Goal: Task Accomplishment & Management: Complete application form

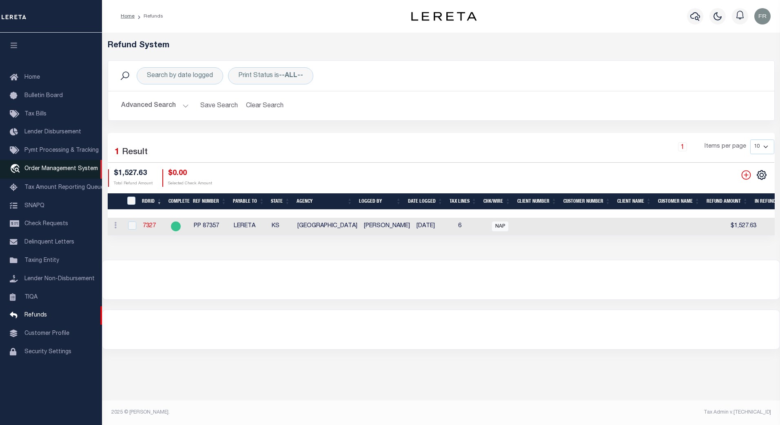
click at [45, 171] on span "Order Management System" at bounding box center [60, 169] width 73 height 6
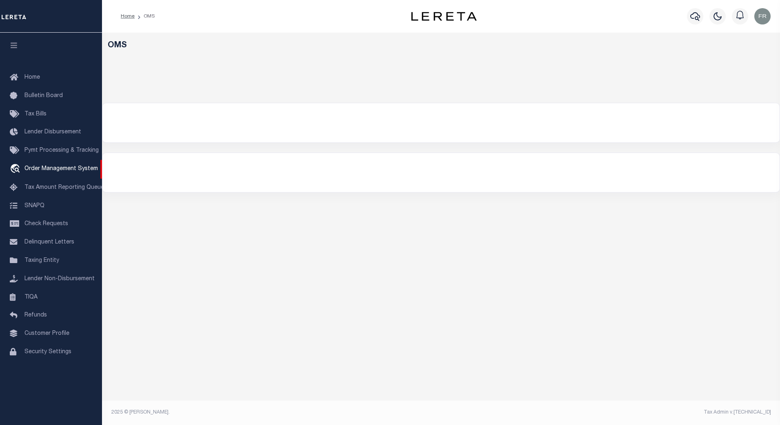
select select "200"
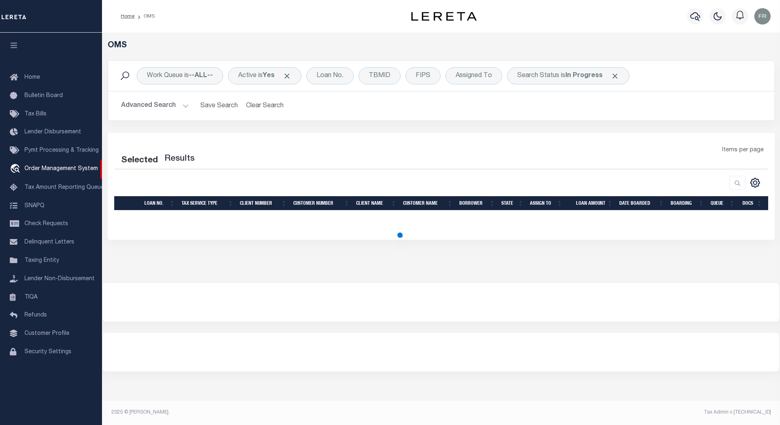
select select "200"
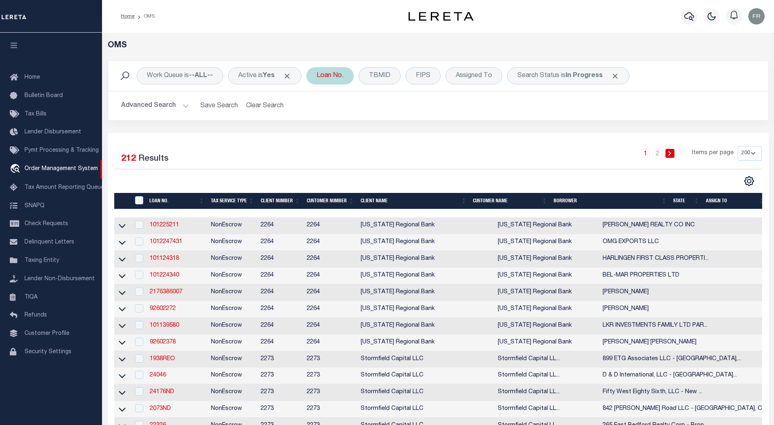
click at [328, 79] on div "Loan No." at bounding box center [330, 75] width 47 height 17
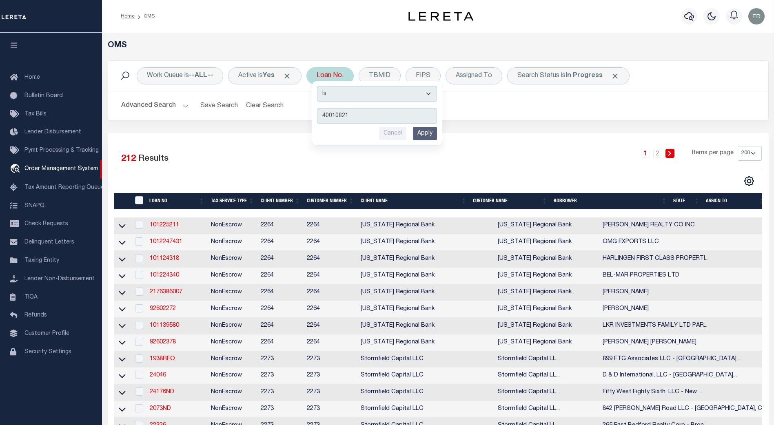
type input "40010821"
click at [425, 132] on input "Apply" at bounding box center [425, 133] width 24 height 13
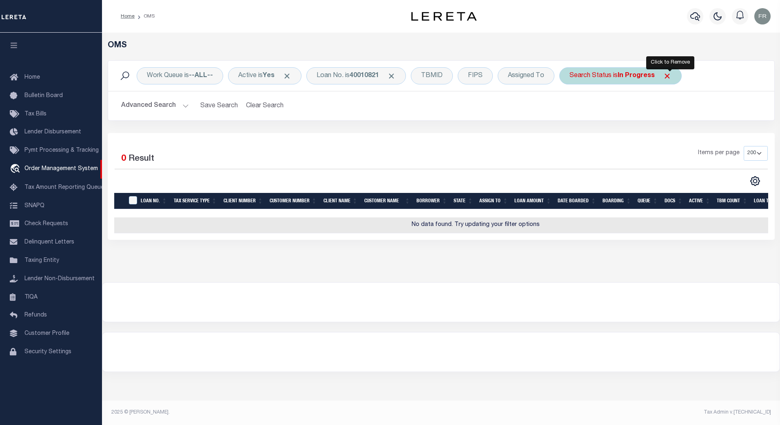
click at [670, 75] on span "Click to Remove" at bounding box center [667, 76] width 9 height 9
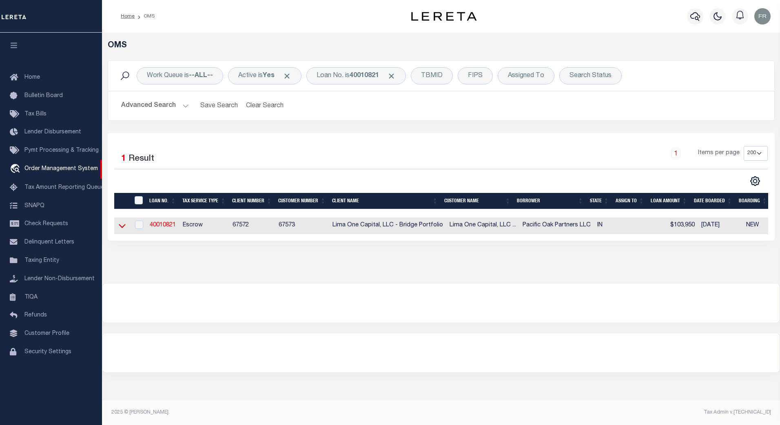
click at [119, 229] on icon at bounding box center [122, 226] width 7 height 9
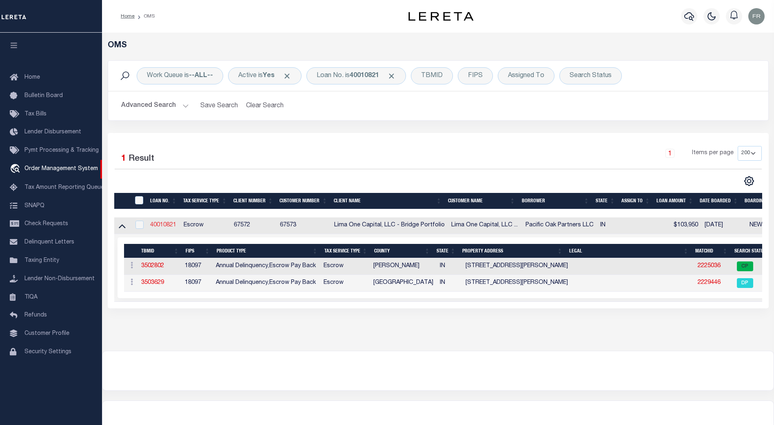
click at [161, 225] on link "40010821" at bounding box center [163, 225] width 26 height 6
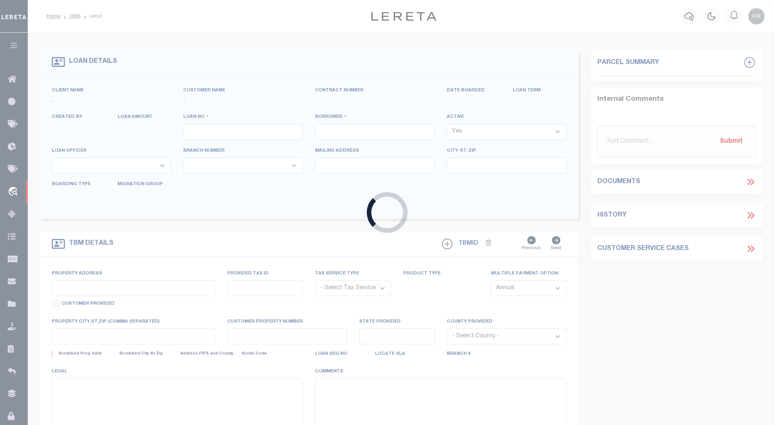
type input "40010821"
type input "Pacific Oak Partners LLC"
select select
type input "5143 N Visscher St"
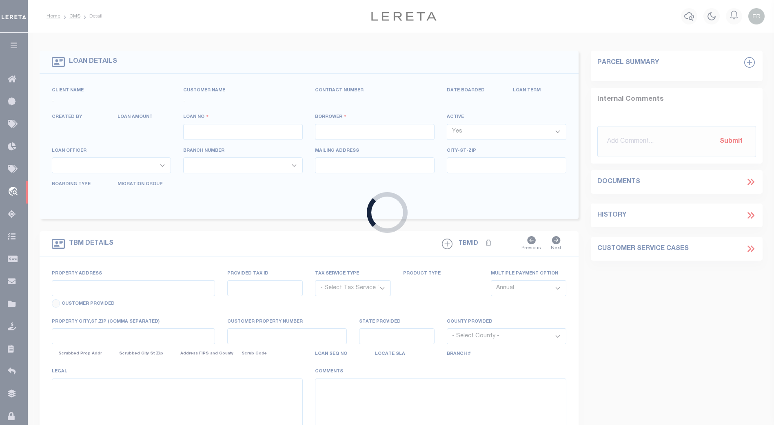
type input "Tacoma WA 98407"
select select
select select "Escrow"
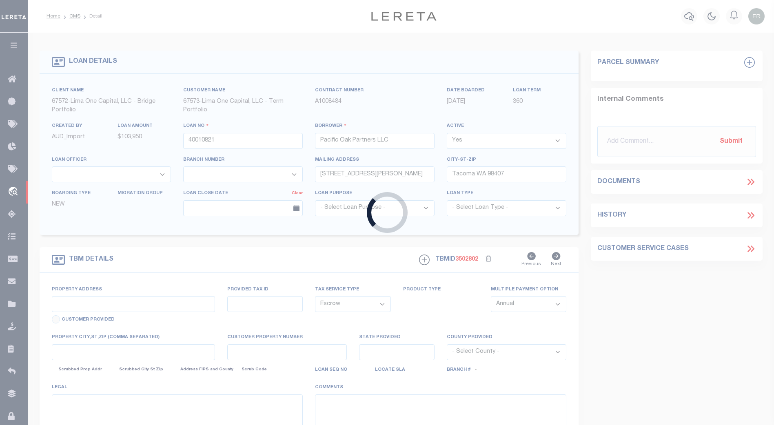
type input "3214 Newton Avenue"
type input "49-10-08-115-024.000-101"
select select
type input "Indianapolis IN 46201"
type input "40010821-1"
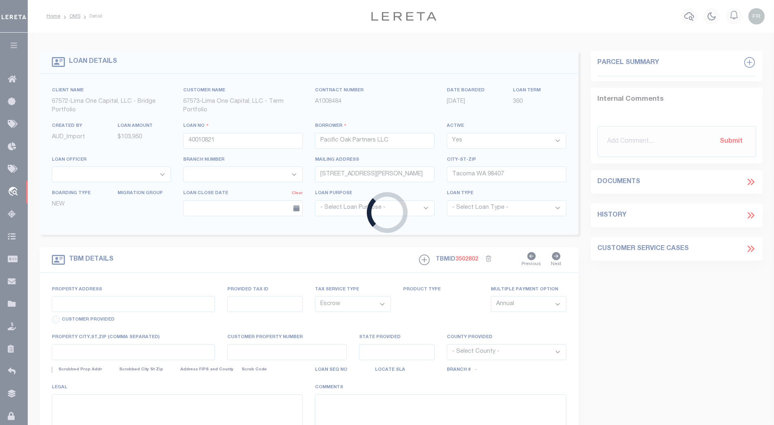
type input "IN"
select select
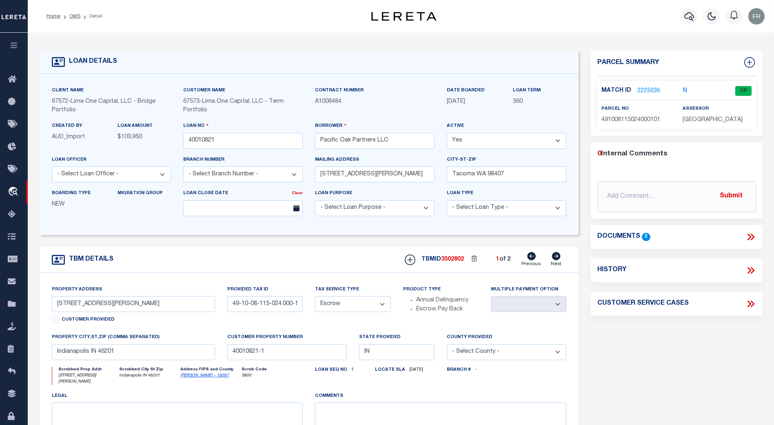
click at [559, 260] on icon at bounding box center [556, 256] width 9 height 8
select select
click at [531, 263] on link "Previous" at bounding box center [532, 260] width 20 height 16
select select
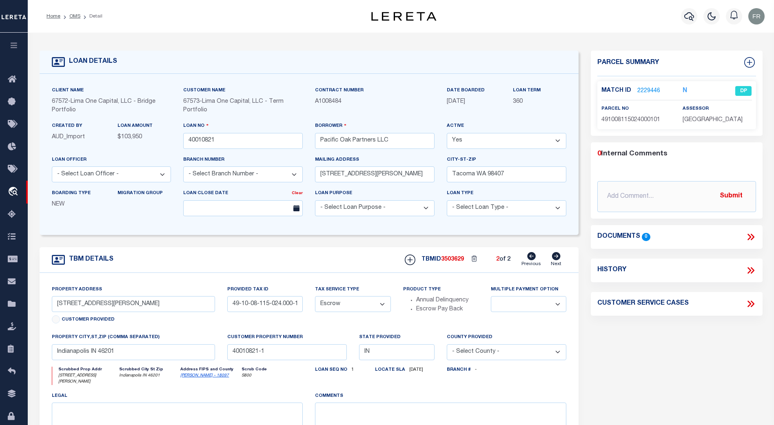
select select
click at [558, 262] on link "Next" at bounding box center [556, 260] width 11 height 16
select select
click at [750, 272] on icon at bounding box center [750, 270] width 4 height 7
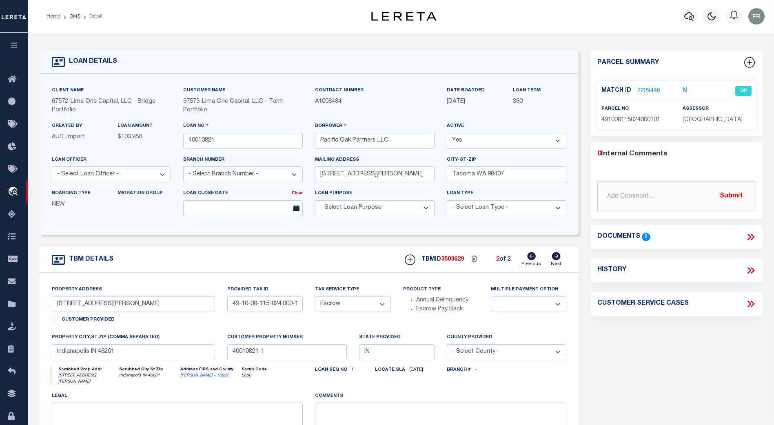
select select "100"
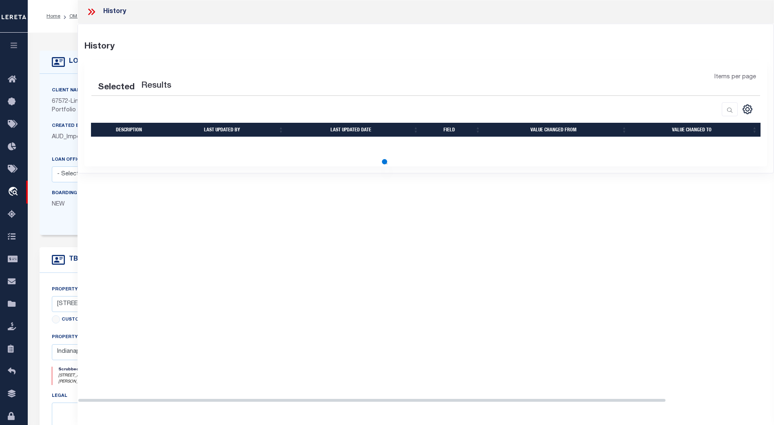
select select "100"
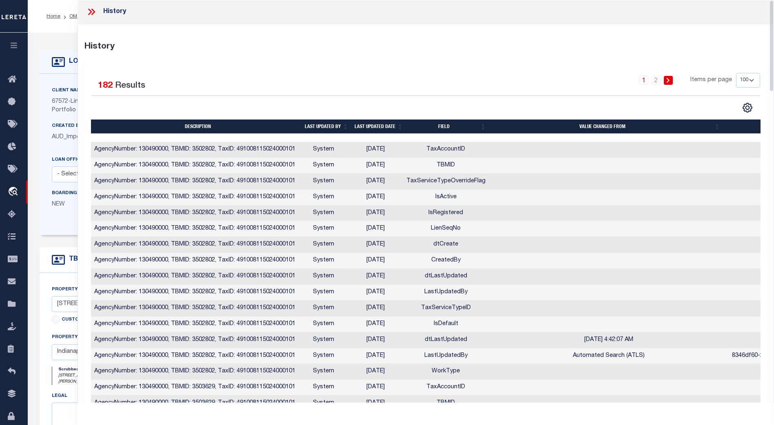
click at [90, 9] on icon at bounding box center [91, 12] width 11 height 11
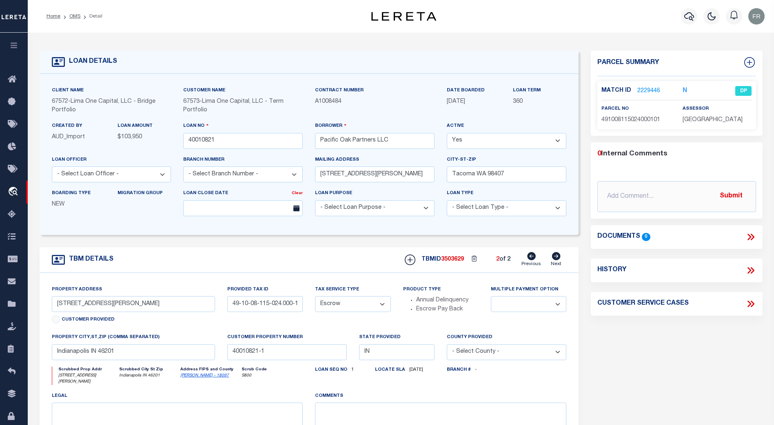
click at [647, 89] on link "2229446" at bounding box center [649, 91] width 23 height 9
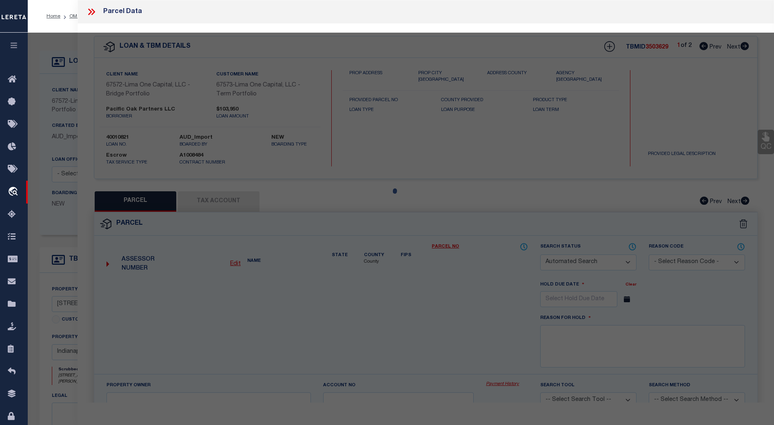
checkbox input "false"
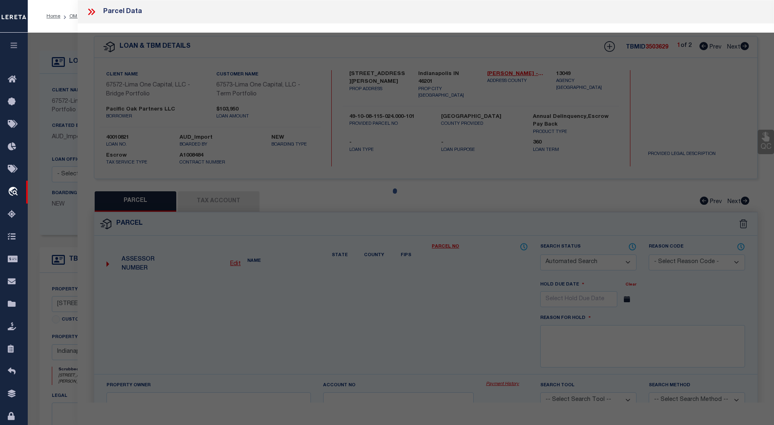
select select "DP"
type input "BRANT,JEREMY"
select select "ATL"
select select "ADD"
type input "3214 NEWTON AVE"
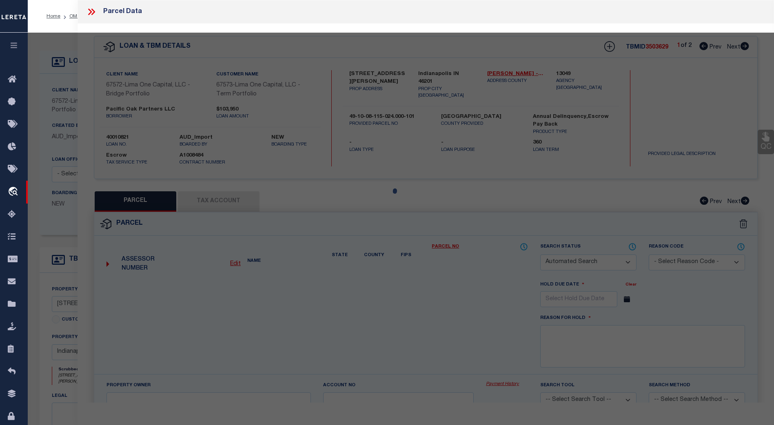
type input "INDIANAPOLIS, IN 46201"
type textarea "FOREST PARK SEC B L12 B26"
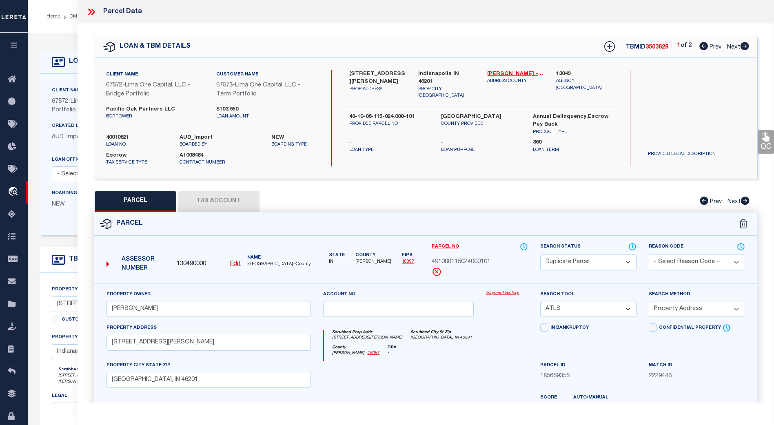
click at [234, 202] on button "Tax Account" at bounding box center [219, 201] width 82 height 20
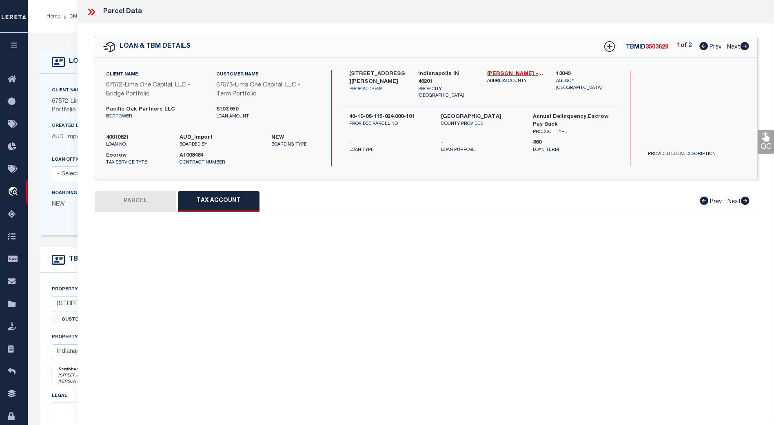
select select "100"
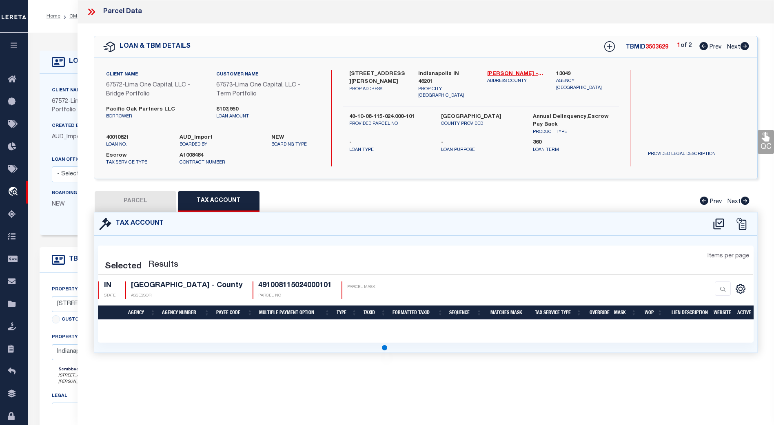
select select "100"
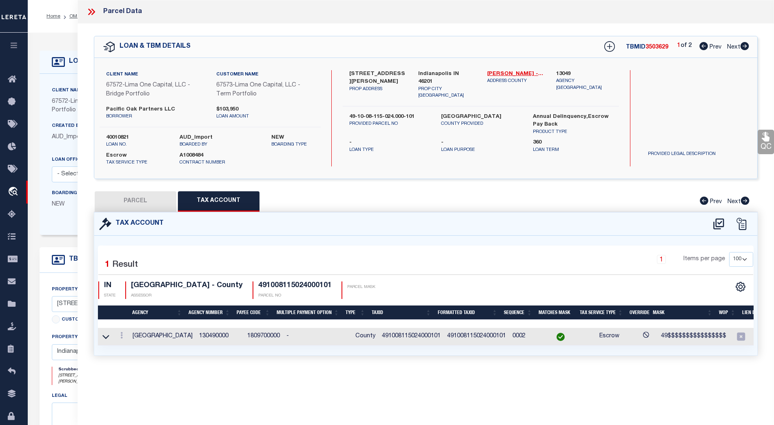
click at [145, 196] on button "PARCEL" at bounding box center [136, 201] width 82 height 20
select select "AS"
select select
checkbox input "false"
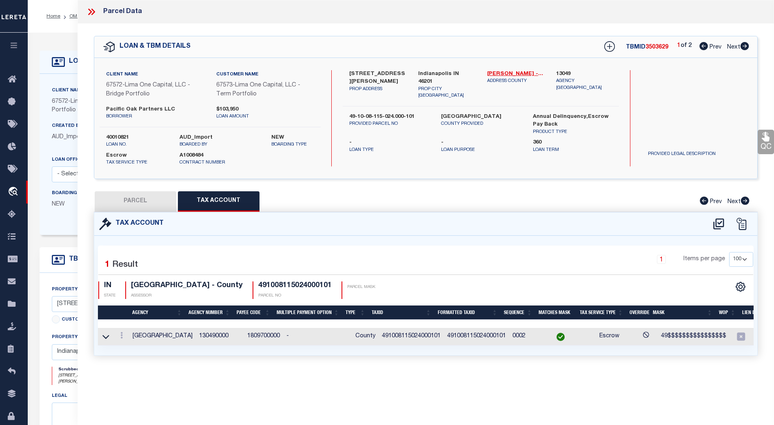
checkbox input "false"
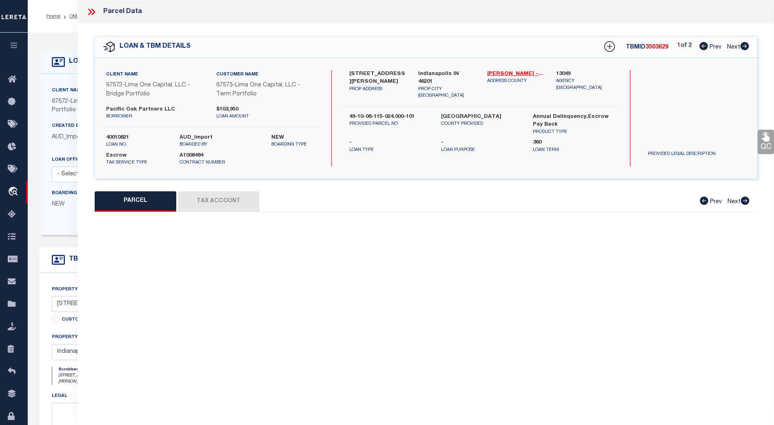
select select "DP"
type input "BRANT,JEREMY"
select select "ATL"
select select "ADD"
type input "3214 NEWTON AVE"
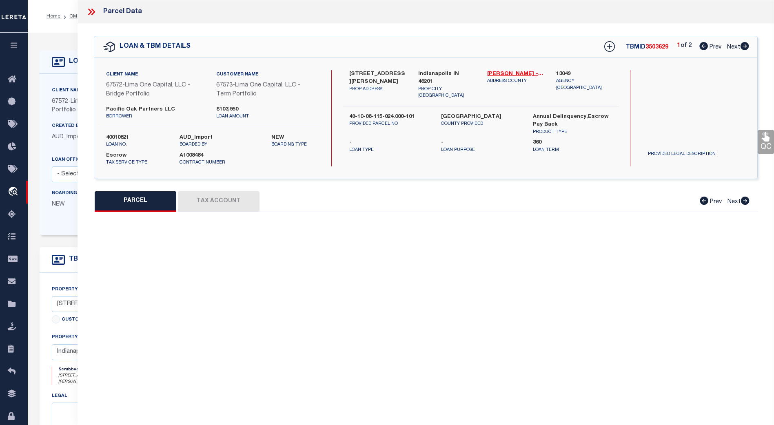
type input "INDIANAPOLIS, IN 46201"
type textarea "FOREST PARK SEC B L12 B26"
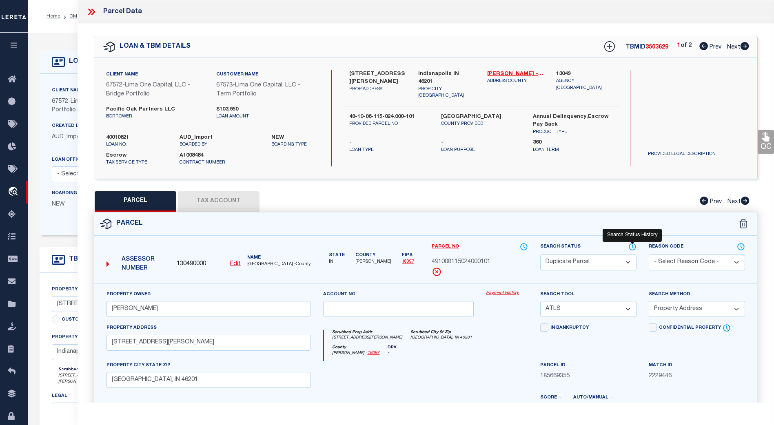
click at [631, 247] on icon at bounding box center [633, 246] width 8 height 9
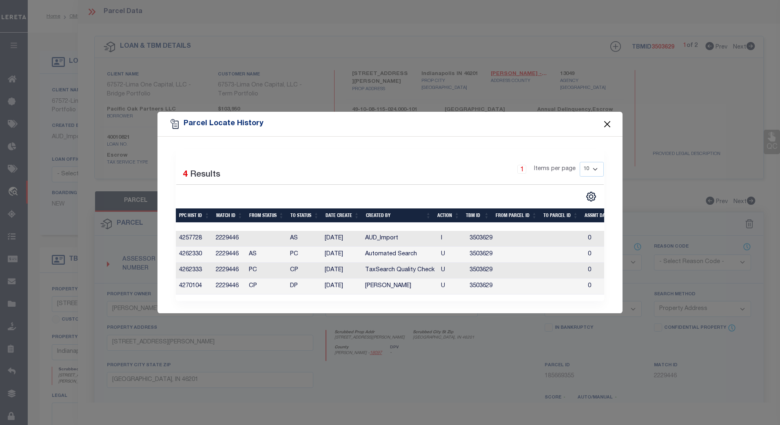
click at [605, 123] on button "Close" at bounding box center [608, 124] width 11 height 11
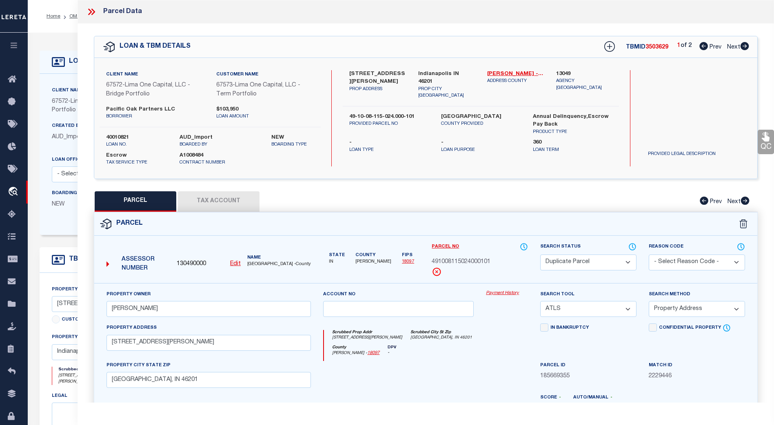
click at [735, 44] on span "Next" at bounding box center [733, 47] width 13 height 6
select select "AS"
select select
checkbox input "false"
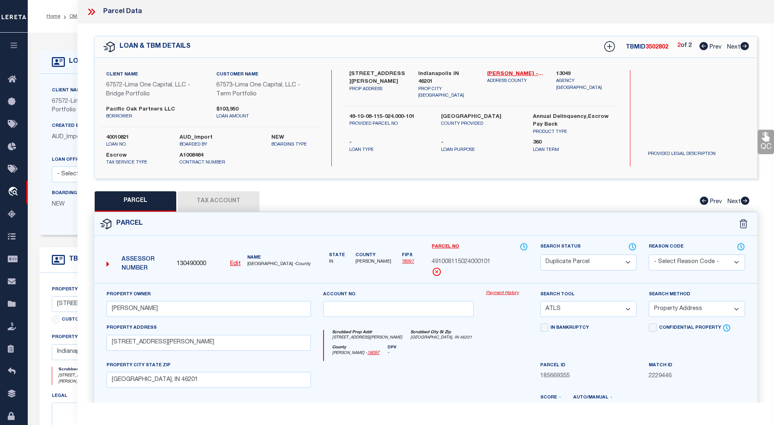
checkbox input "false"
select select "CP"
type input "BRANT,JEREMY"
select select "ATL"
select select "ADD"
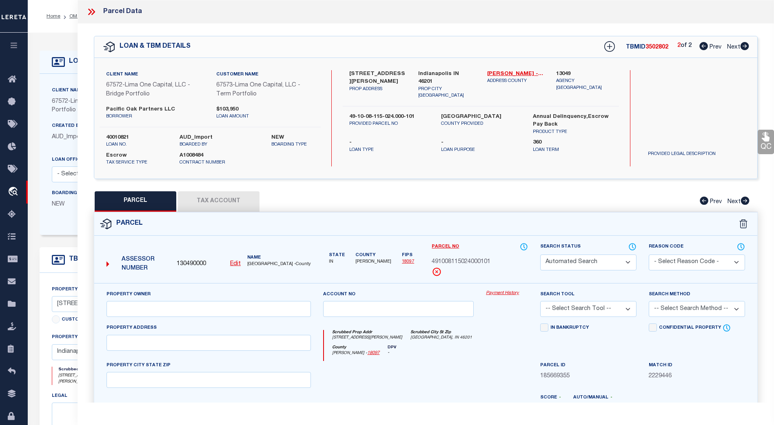
type input "3214 NEWTON AVE"
type input "INDIANAPOLIS, IN 46201"
type textarea "FOREST PARK SEC B L12 B26"
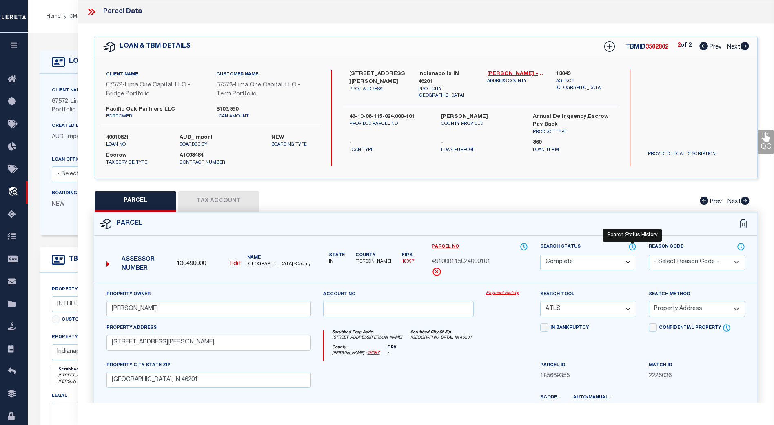
click at [631, 245] on icon at bounding box center [633, 246] width 8 height 9
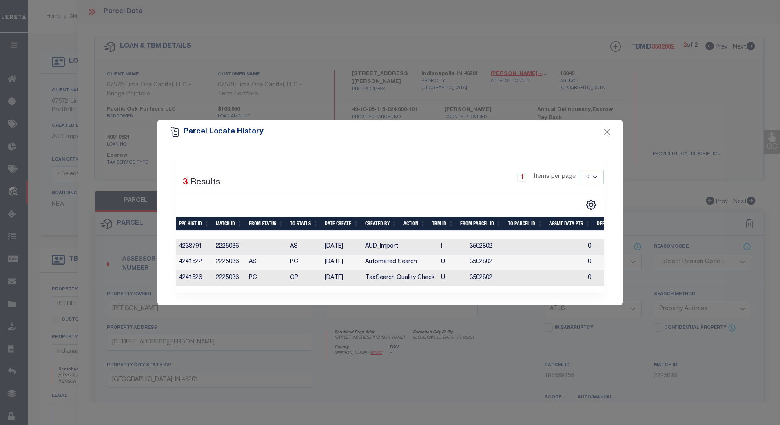
click at [601, 129] on div "Parcel Locate History" at bounding box center [390, 132] width 465 height 24
click at [609, 130] on button "Close" at bounding box center [608, 132] width 11 height 11
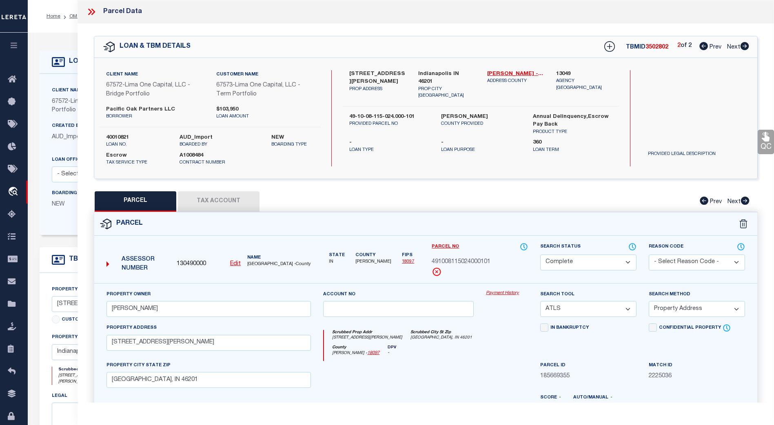
click at [227, 202] on button "Tax Account" at bounding box center [219, 201] width 82 height 20
select select "100"
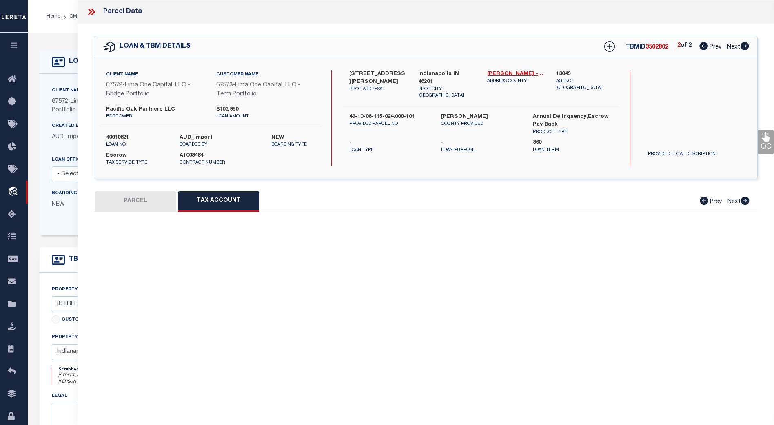
select select "100"
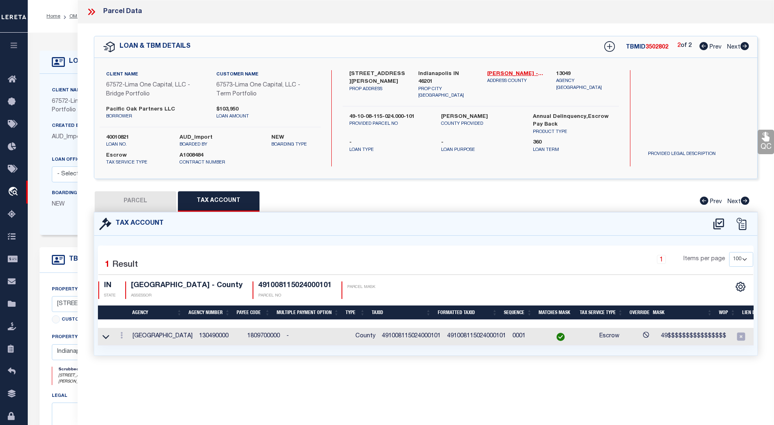
click at [742, 50] on icon at bounding box center [744, 46] width 9 height 8
click at [713, 45] on span "Prev" at bounding box center [716, 47] width 12 height 6
select select "AS"
select select
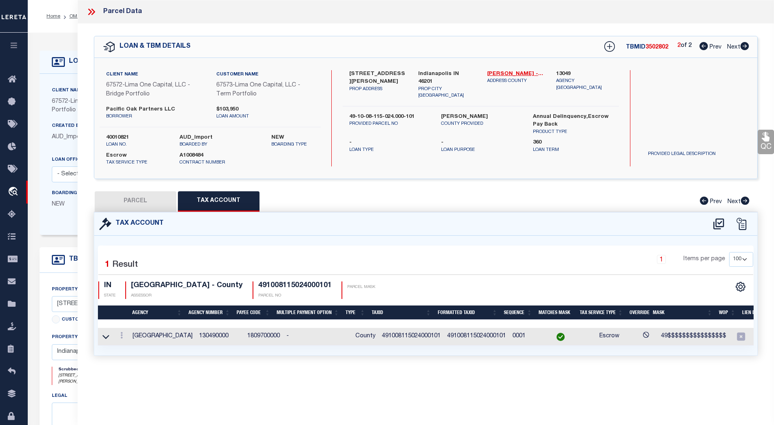
checkbox input "false"
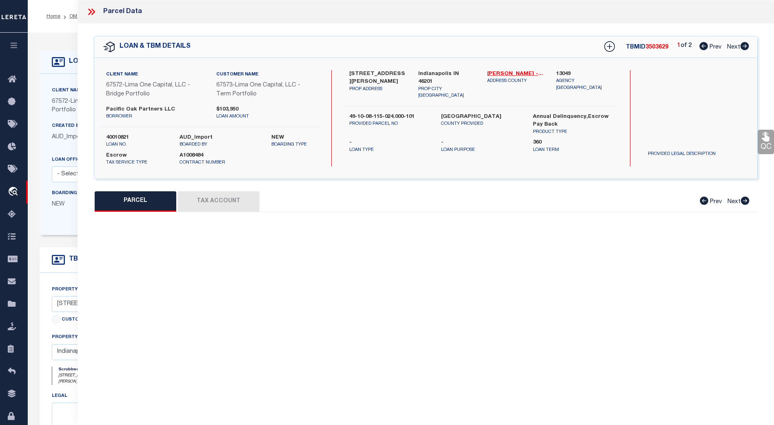
select select "DP"
type input "BRANT,JEREMY"
select select "ATL"
select select "ADD"
type input "3214 NEWTON AVE"
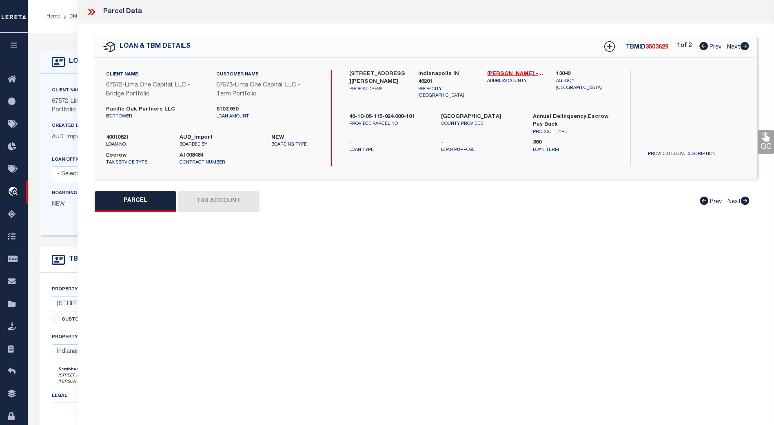
type input "INDIANAPOLIS, IN 46201"
type textarea "FOREST PARK SEC B L12 B26"
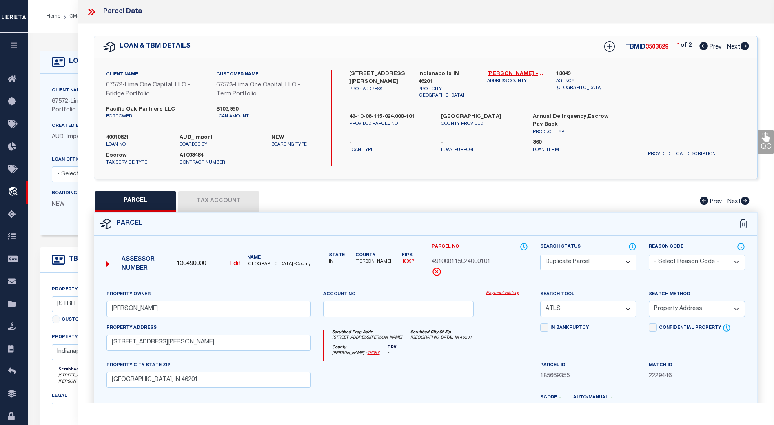
click at [228, 201] on button "Tax Account" at bounding box center [219, 201] width 82 height 20
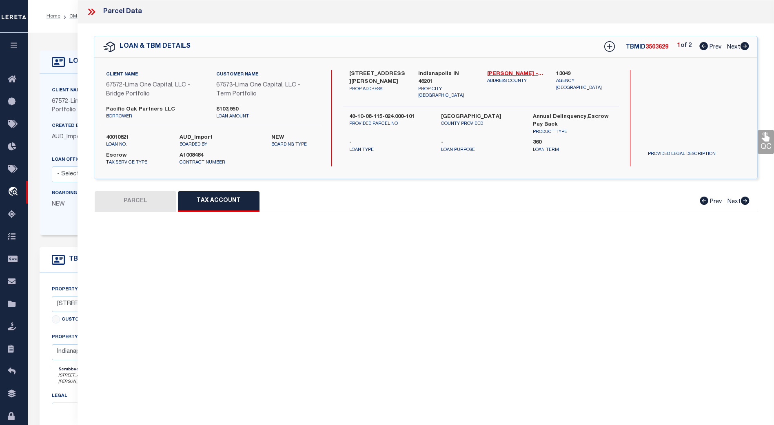
select select "100"
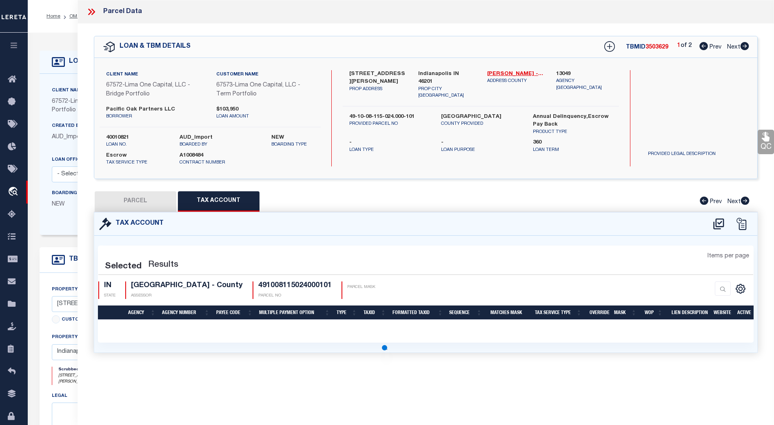
select select "100"
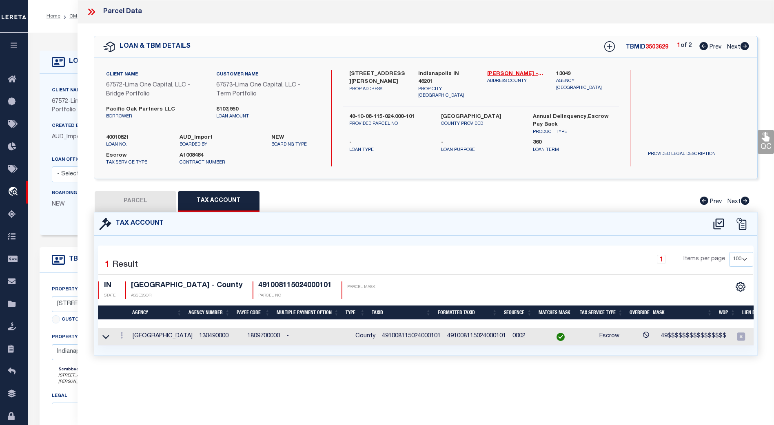
click at [145, 202] on button "PARCEL" at bounding box center [136, 201] width 82 height 20
select select "AS"
select select
checkbox input "false"
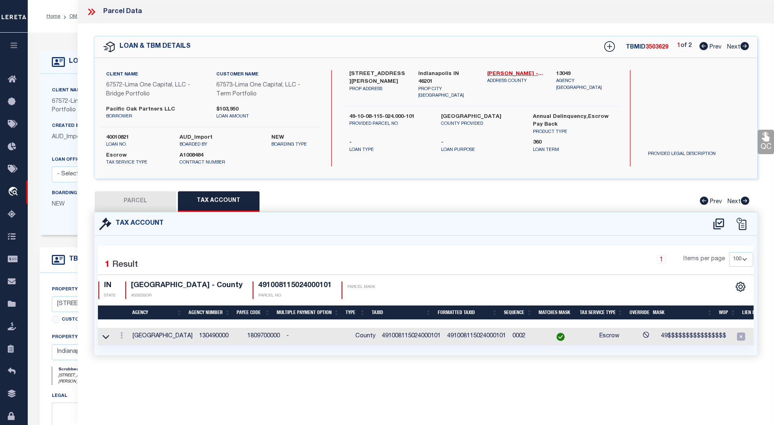
checkbox input "false"
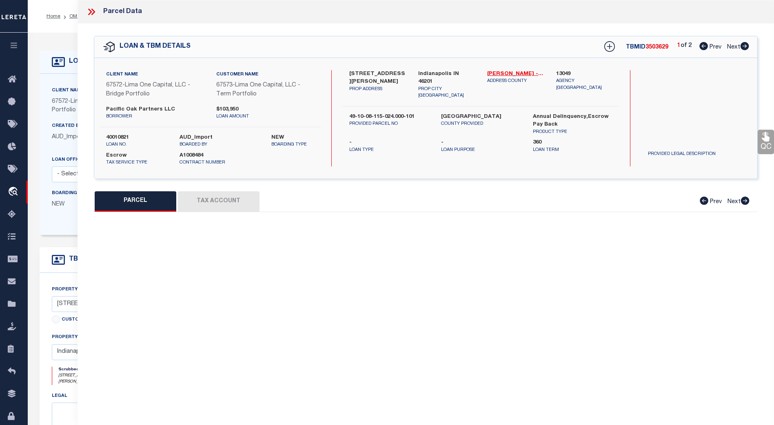
select select "DP"
type input "BRANT,JEREMY"
select select "ATL"
select select "ADD"
type input "3214 NEWTON AVE"
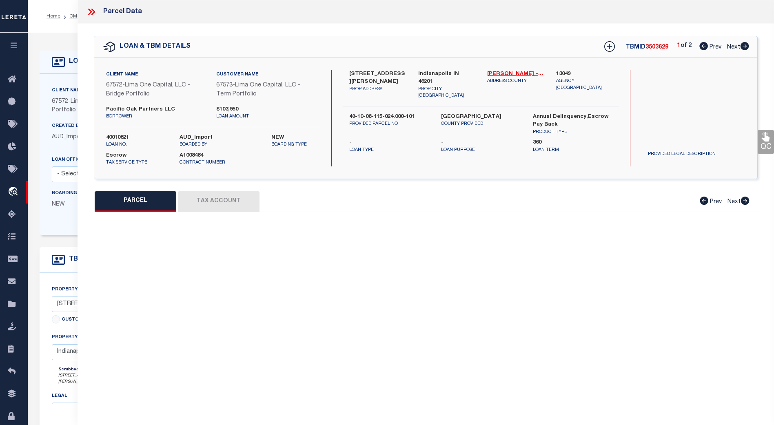
type input "INDIANAPOLIS, IN 46201"
type textarea "FOREST PARK SEC B L12 B26"
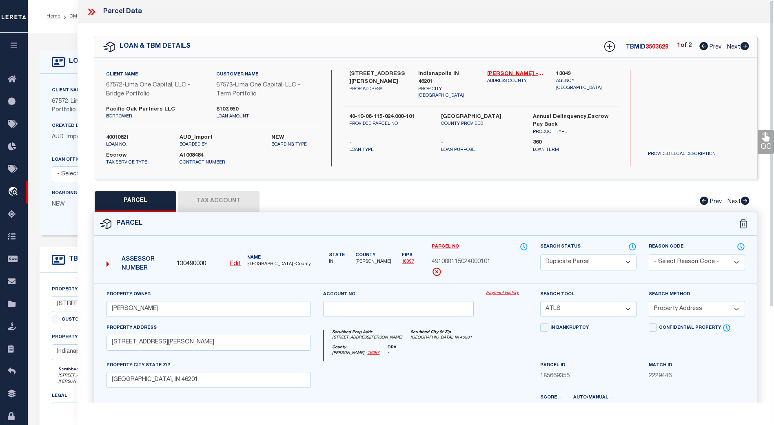
click at [92, 13] on icon at bounding box center [91, 12] width 11 height 11
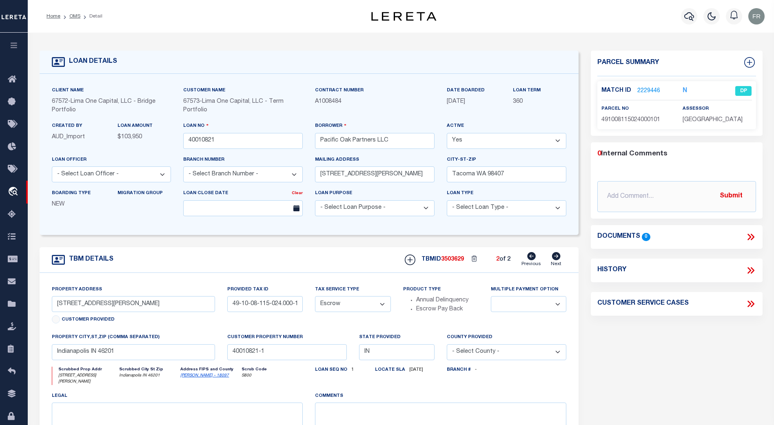
click at [531, 260] on icon at bounding box center [531, 256] width 9 height 8
select select
click at [555, 260] on icon at bounding box center [556, 256] width 9 height 8
select select
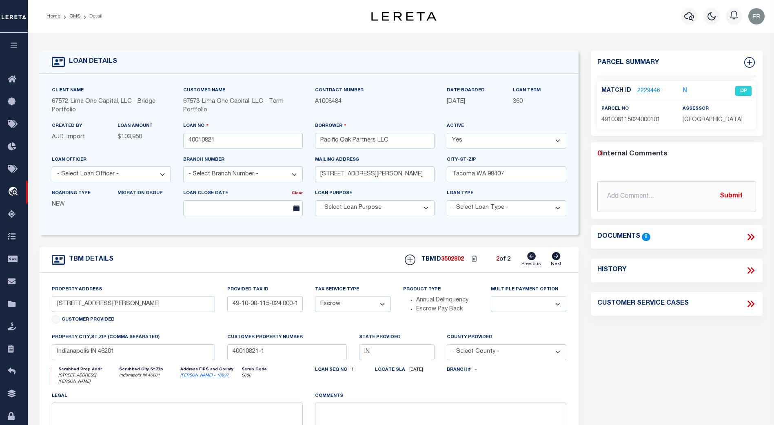
select select
click at [531, 260] on icon at bounding box center [531, 256] width 9 height 8
select select
click at [557, 262] on link "Next" at bounding box center [556, 260] width 11 height 16
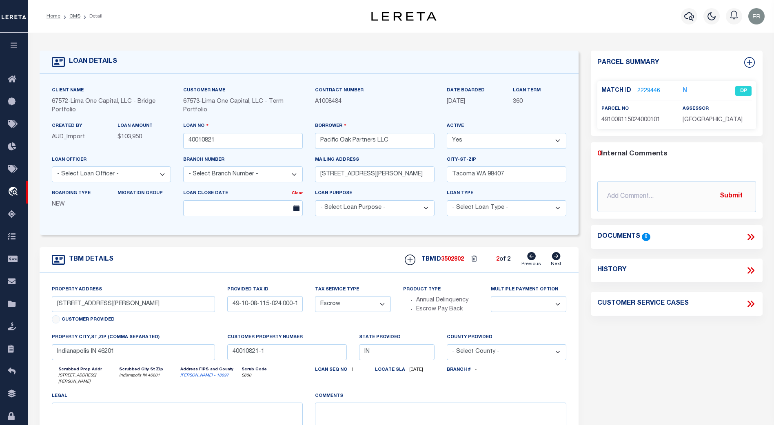
select select
click at [529, 260] on icon at bounding box center [531, 256] width 9 height 8
select select
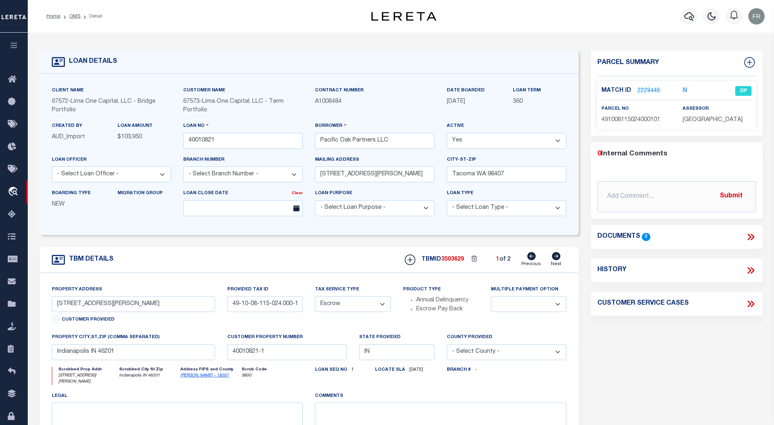
click at [557, 260] on icon at bounding box center [556, 256] width 9 height 8
select select
click at [531, 260] on icon at bounding box center [531, 256] width 9 height 8
select select
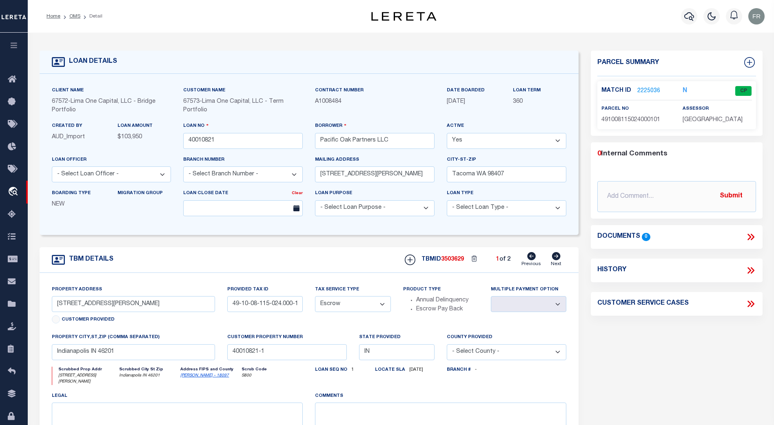
select select
click at [531, 260] on icon at bounding box center [531, 256] width 9 height 8
click at [750, 270] on icon at bounding box center [750, 270] width 4 height 7
select select "100"
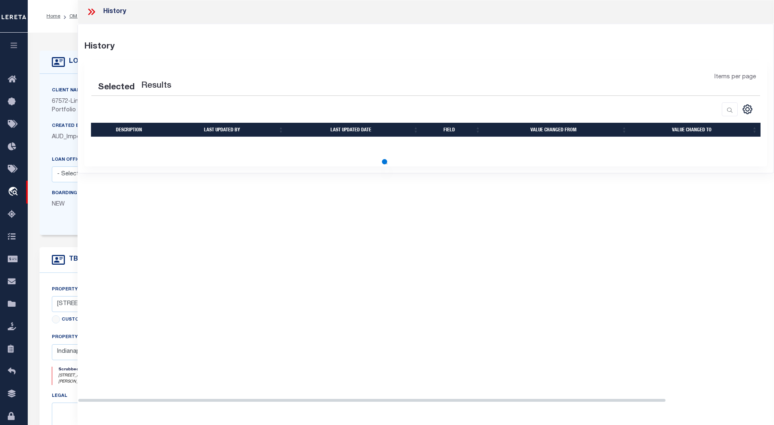
select select "100"
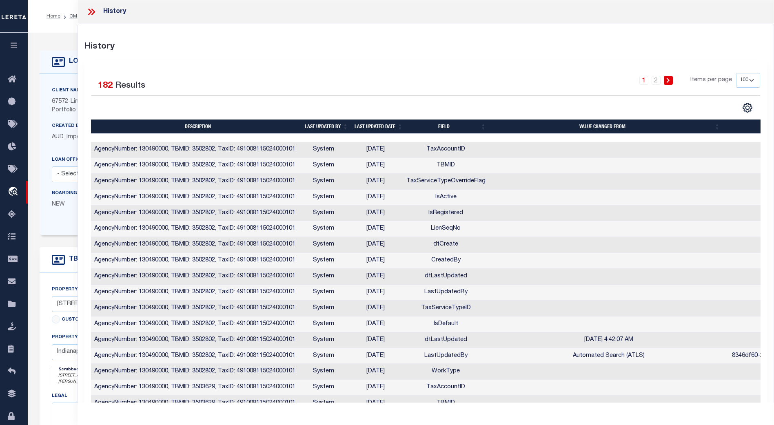
click at [203, 125] on th "Description" at bounding box center [196, 127] width 211 height 14
